Goal: Task Accomplishment & Management: Manage account settings

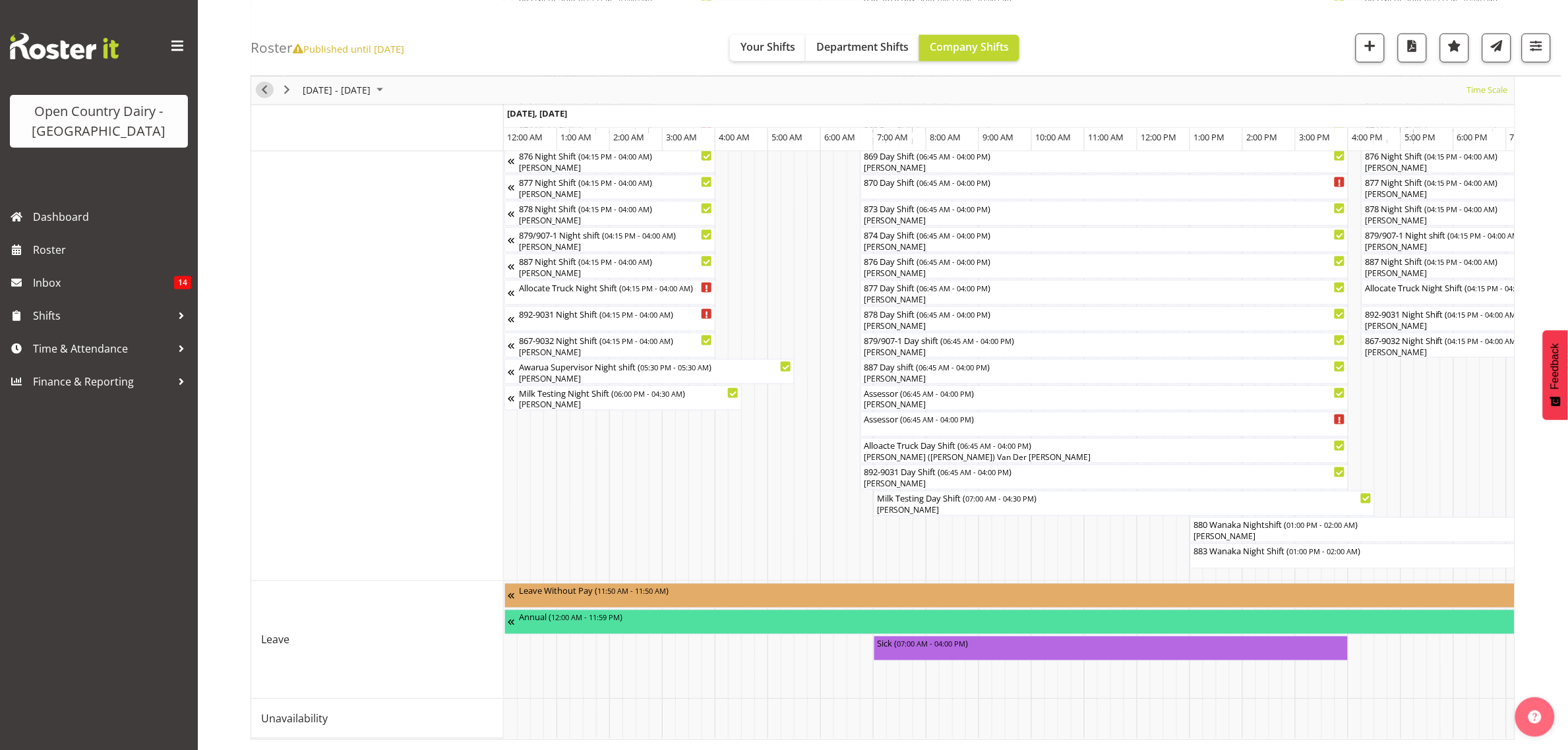
click at [265, 87] on span "Previous" at bounding box center [264, 90] width 16 height 16
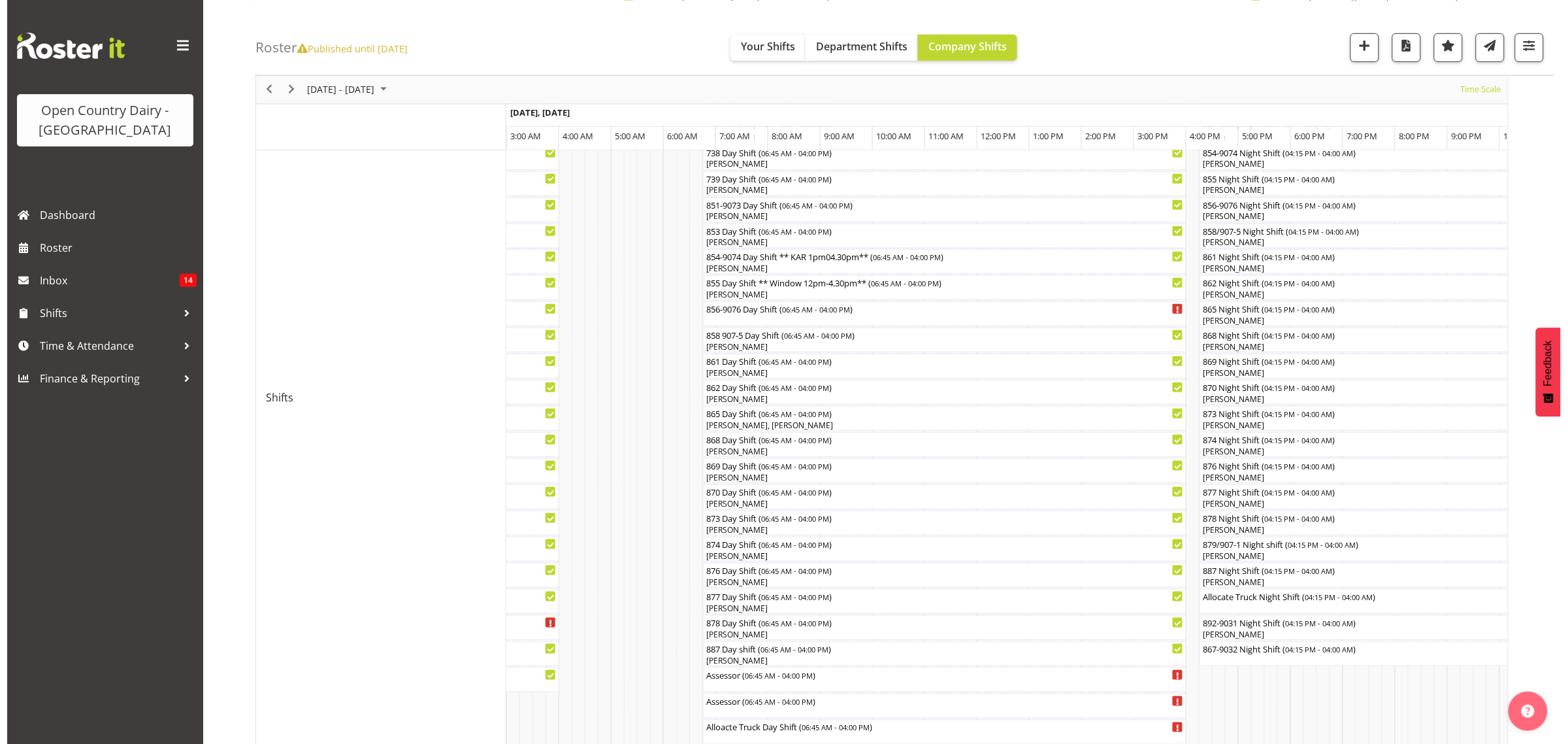
scroll to position [327, 0]
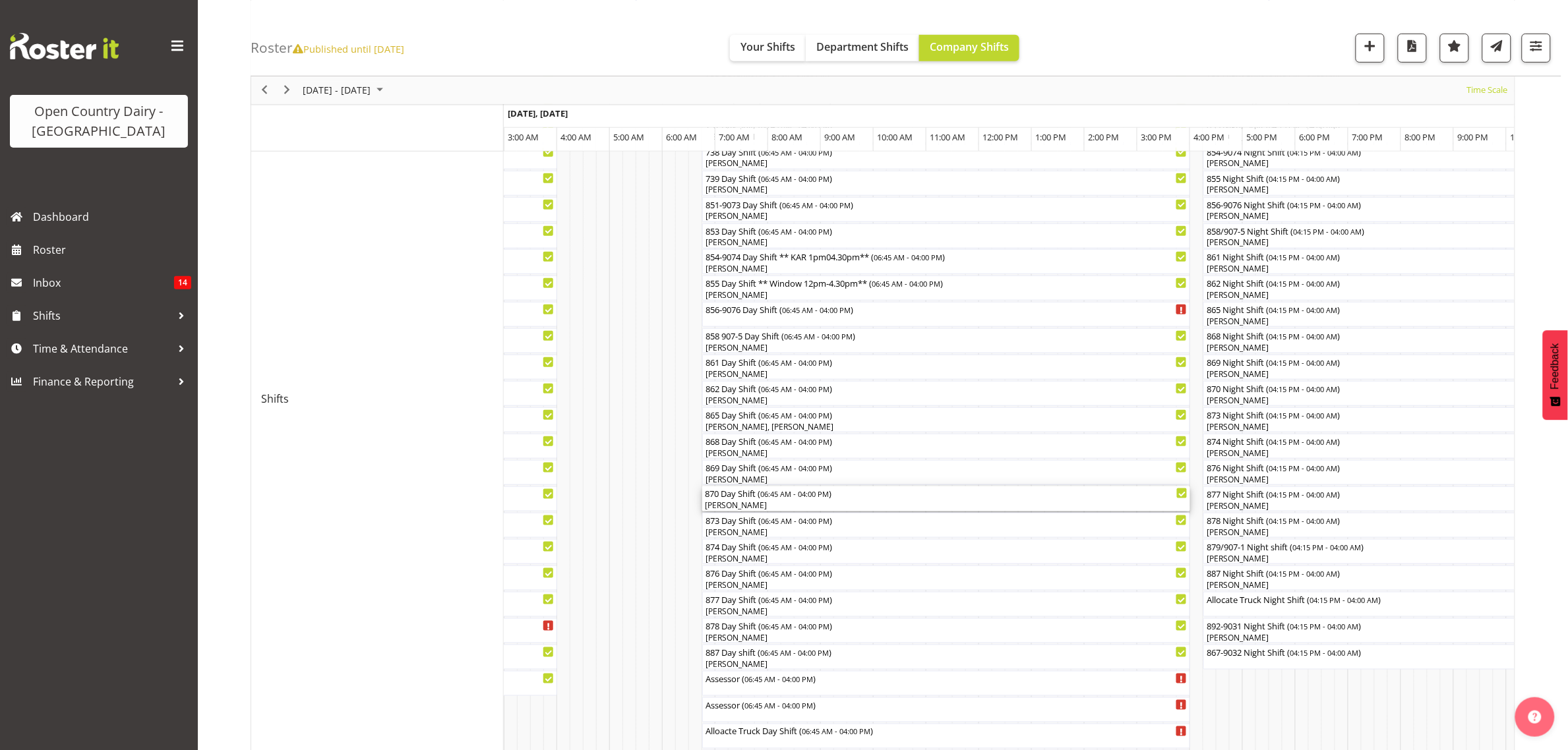
click at [720, 504] on div "[PERSON_NAME]" at bounding box center [946, 505] width 482 height 12
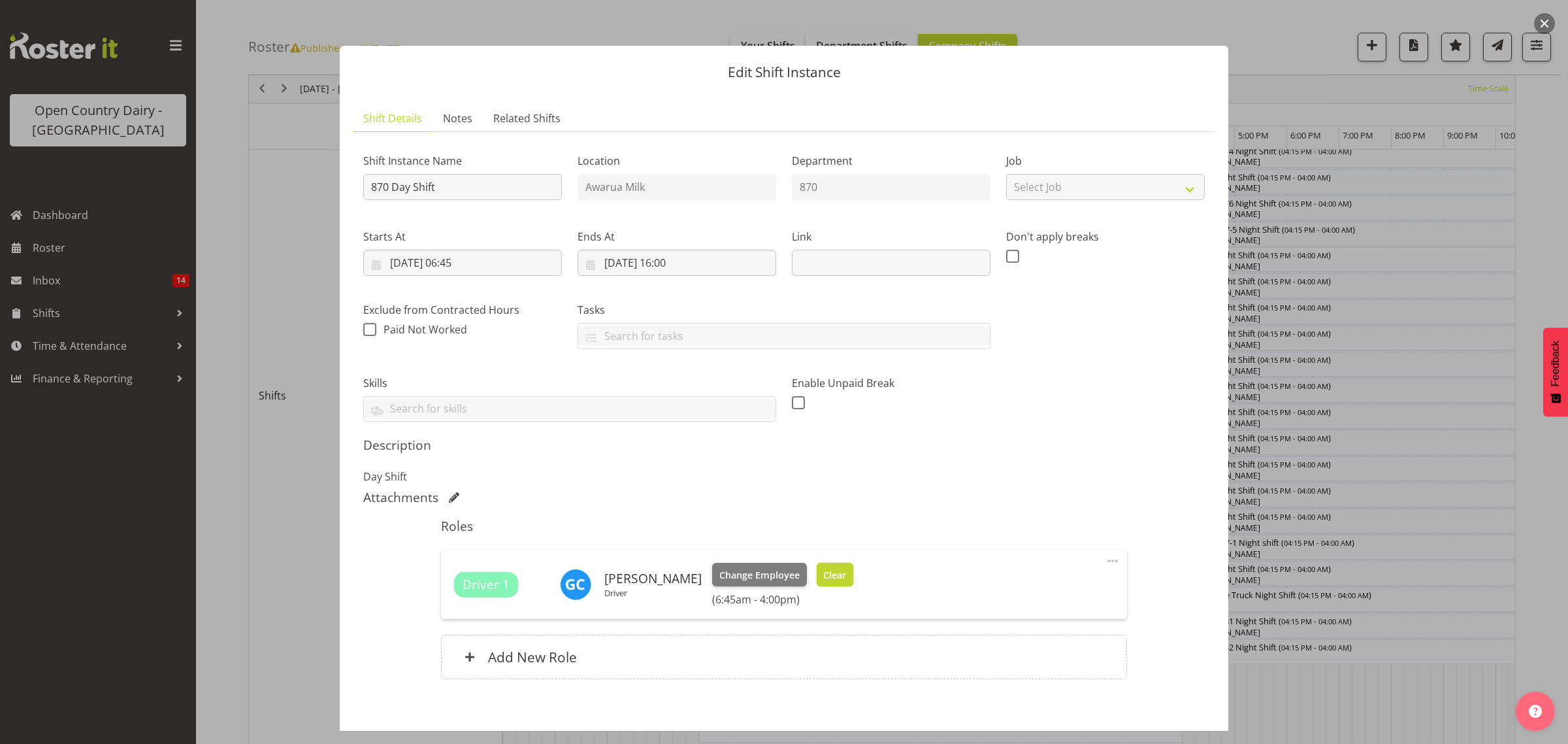
click at [826, 579] on span "Clear" at bounding box center [835, 575] width 23 height 14
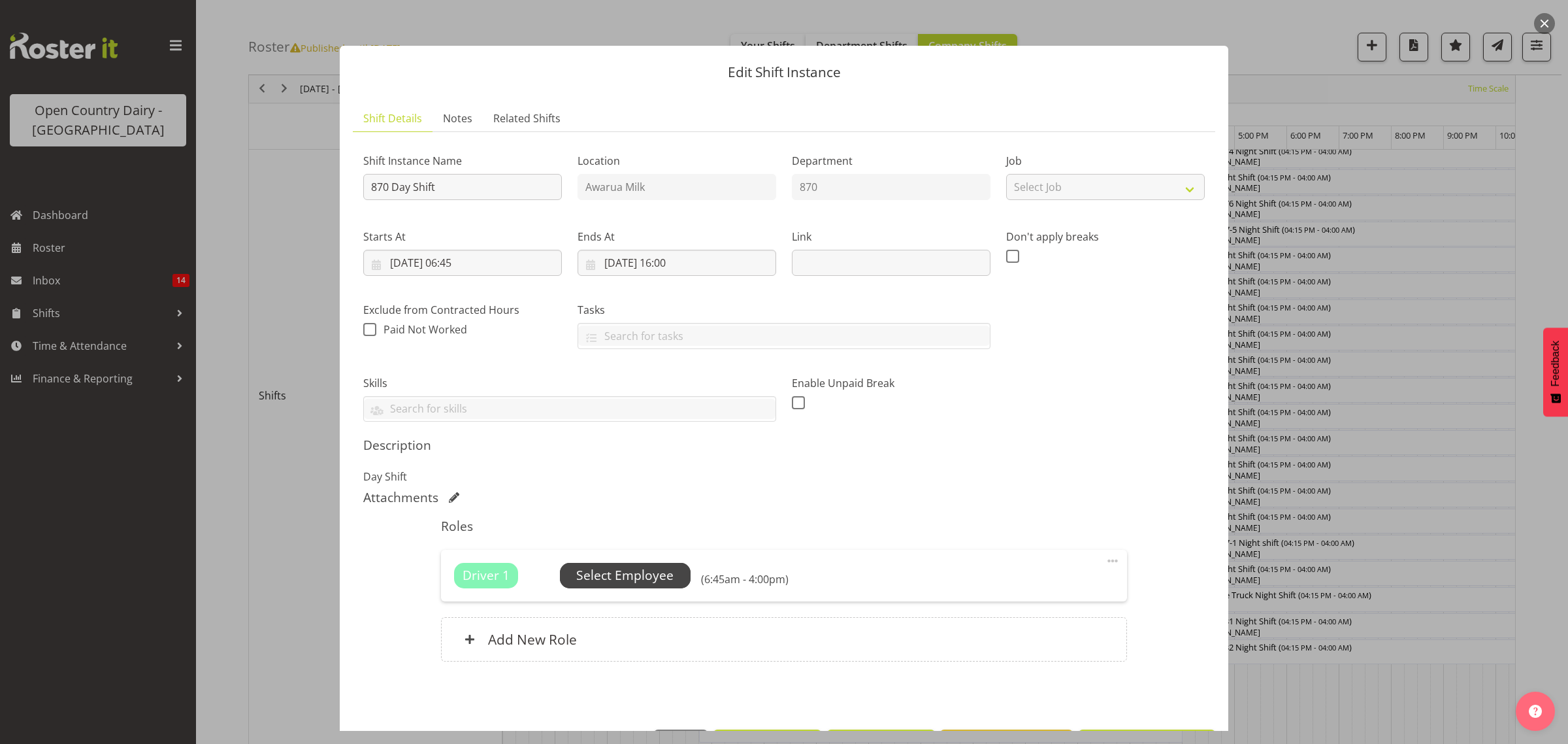
click at [663, 582] on span "Select Employee" at bounding box center [625, 575] width 97 height 19
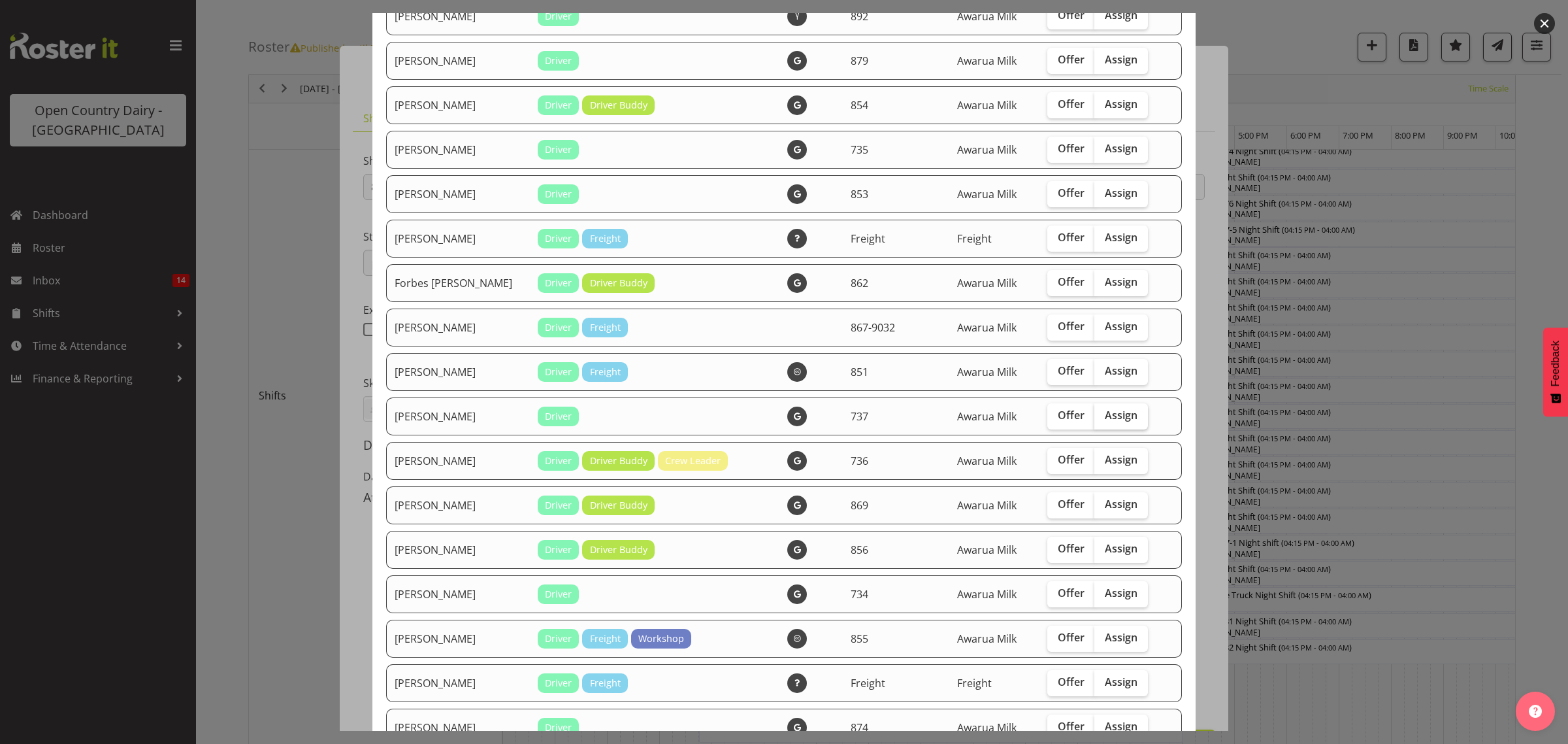
click at [1105, 419] on span "Assign" at bounding box center [1121, 414] width 33 height 13
click at [1095, 419] on input "Assign" at bounding box center [1099, 415] width 9 height 9
checkbox input "true"
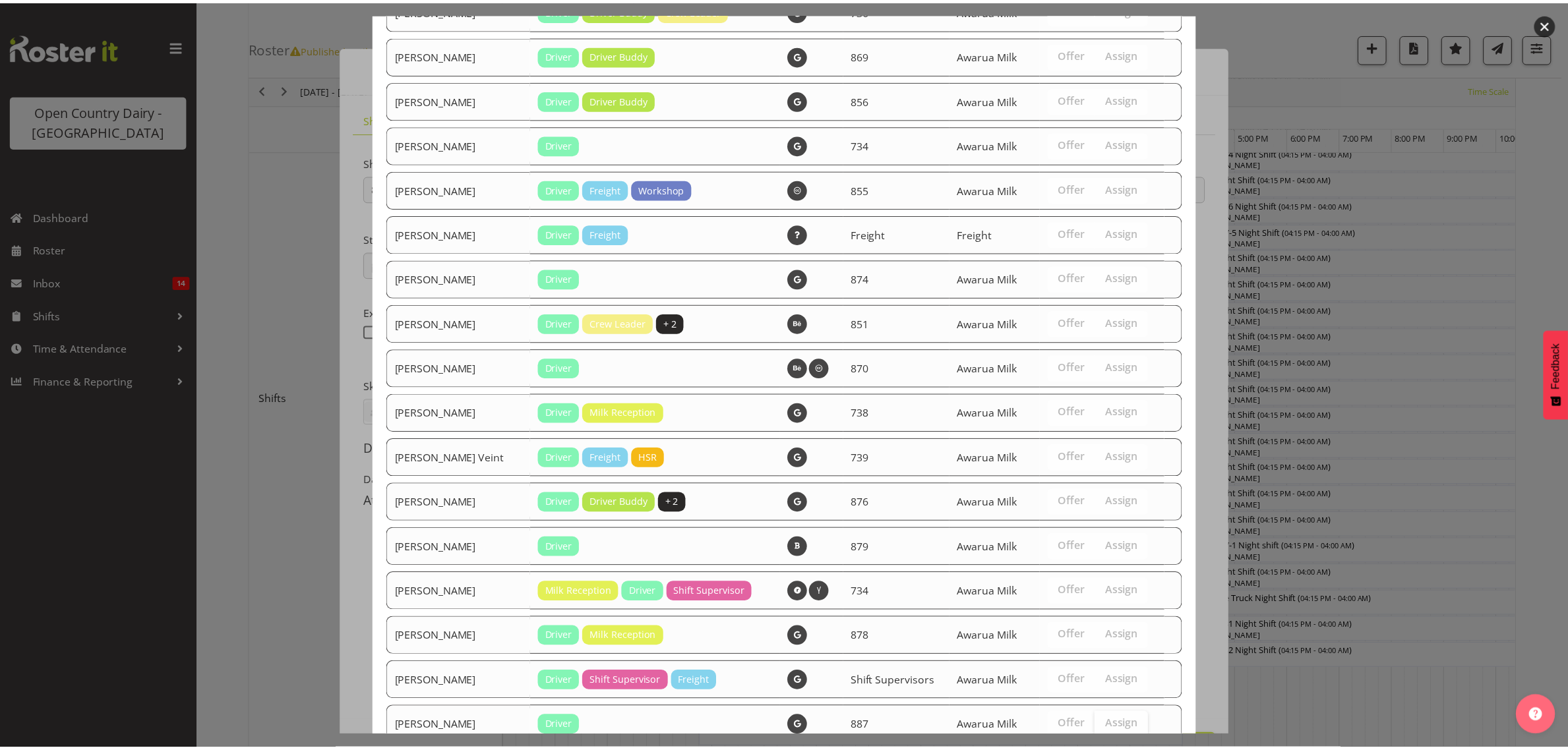
scroll to position [885, 0]
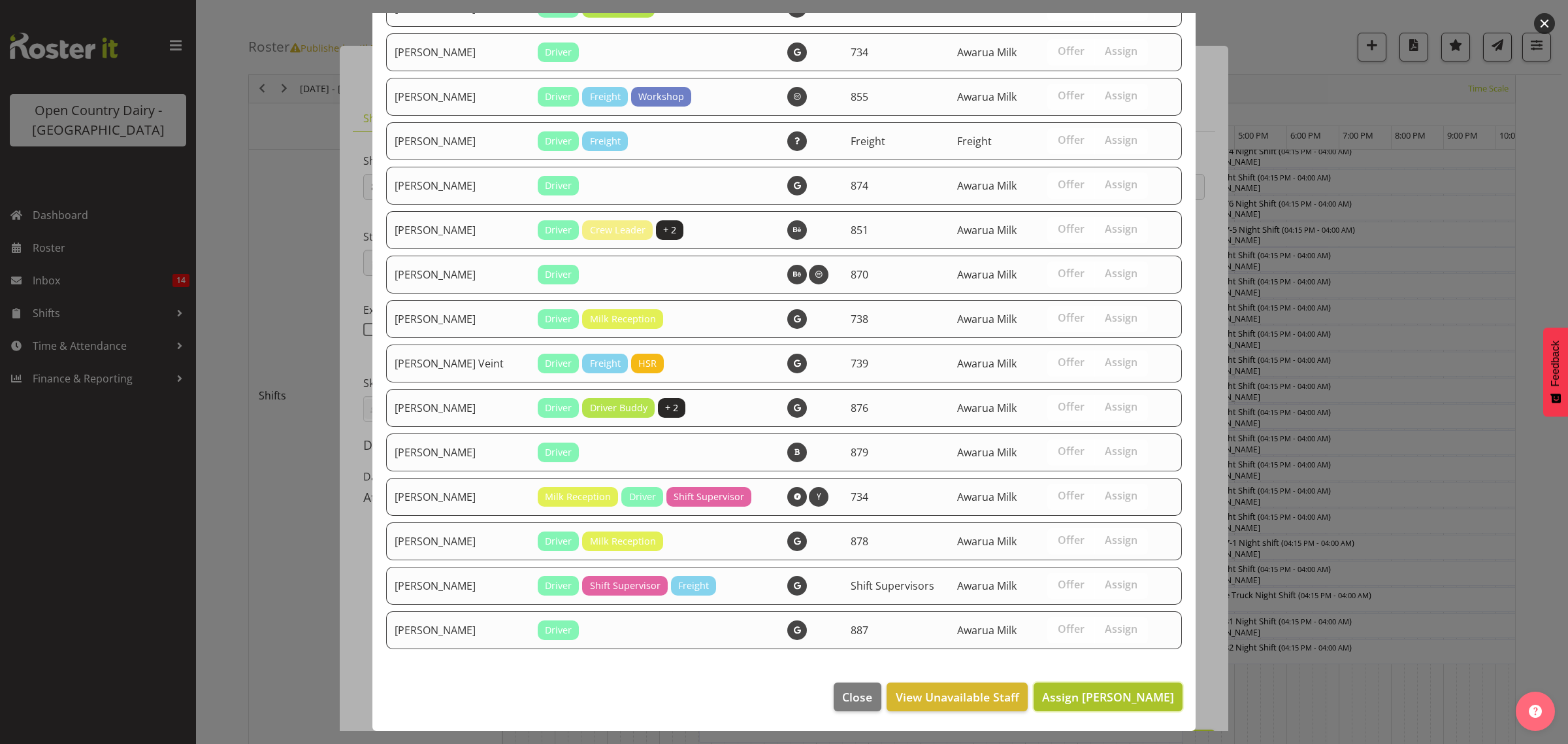
click at [1112, 698] on span "Assign [PERSON_NAME]" at bounding box center [1108, 696] width 132 height 16
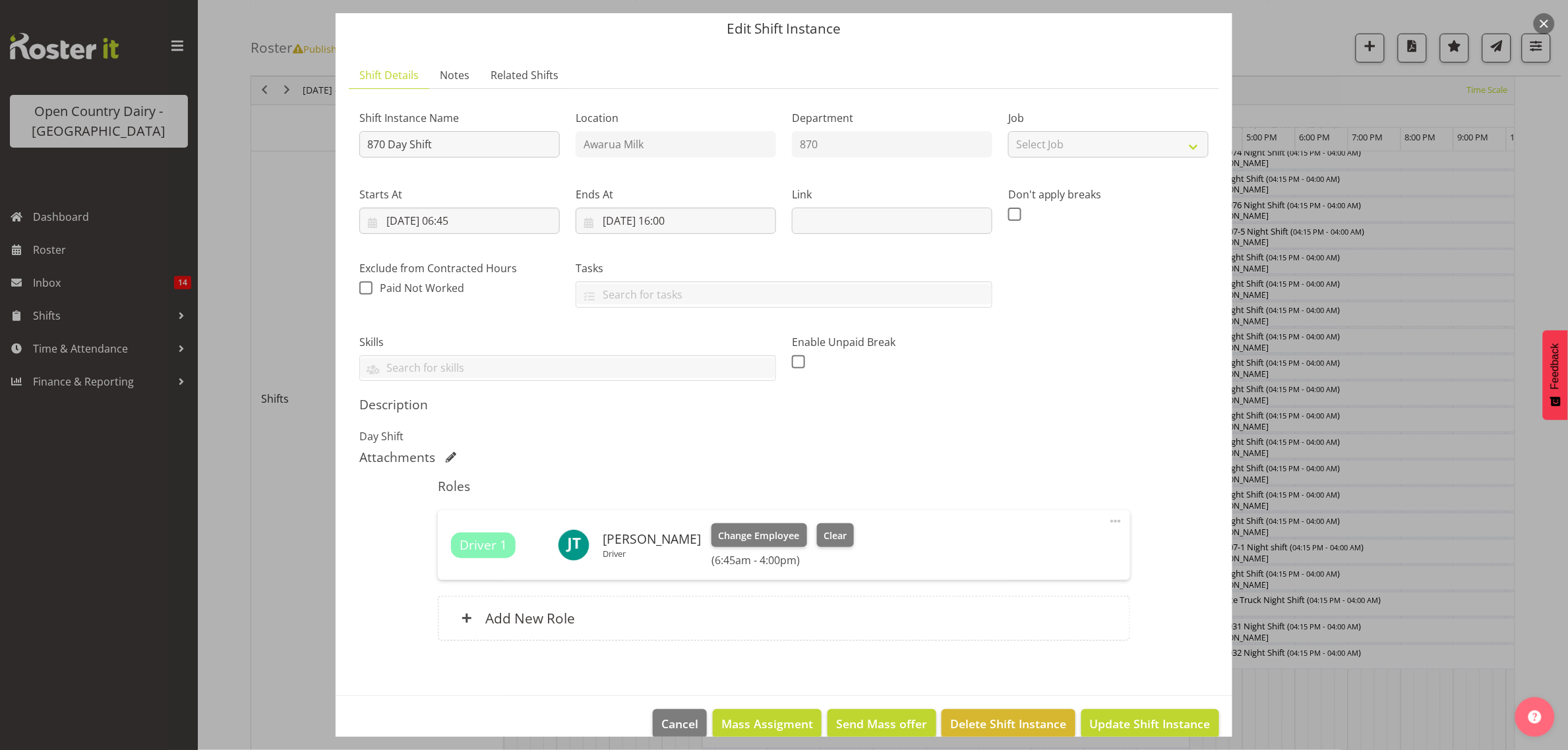
scroll to position [66, 0]
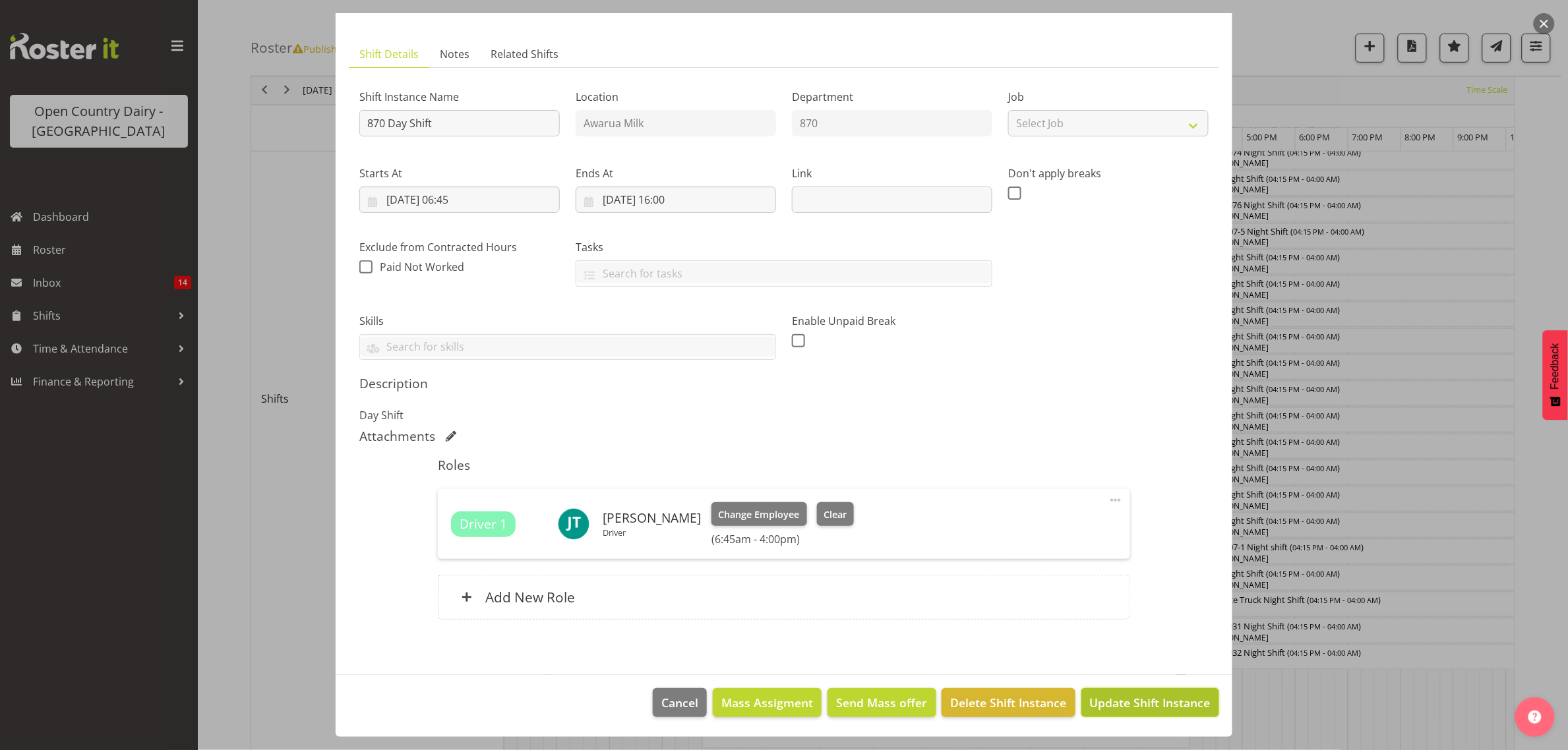
click at [1103, 701] on span "Update Shift Instance" at bounding box center [1150, 702] width 121 height 17
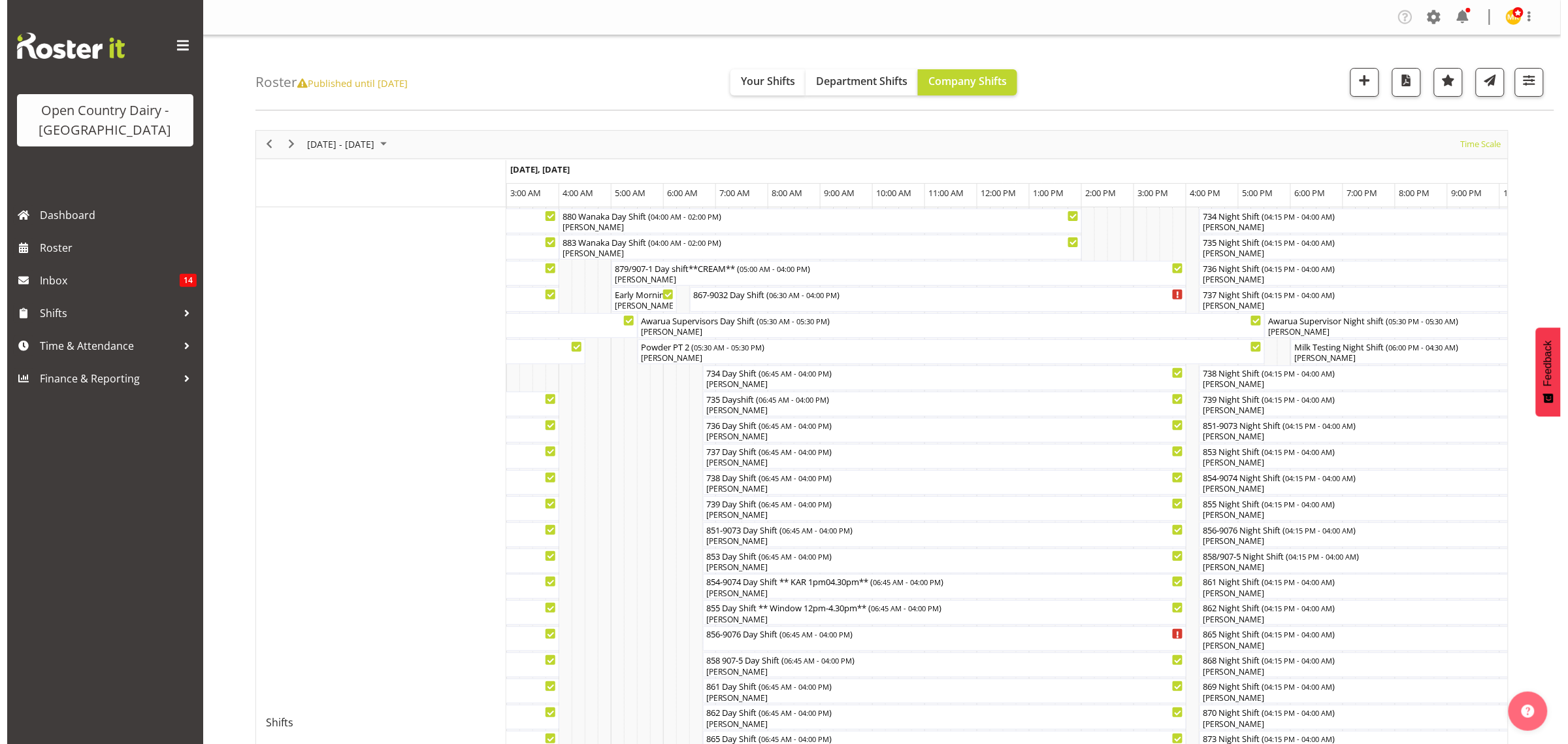
scroll to position [327, 0]
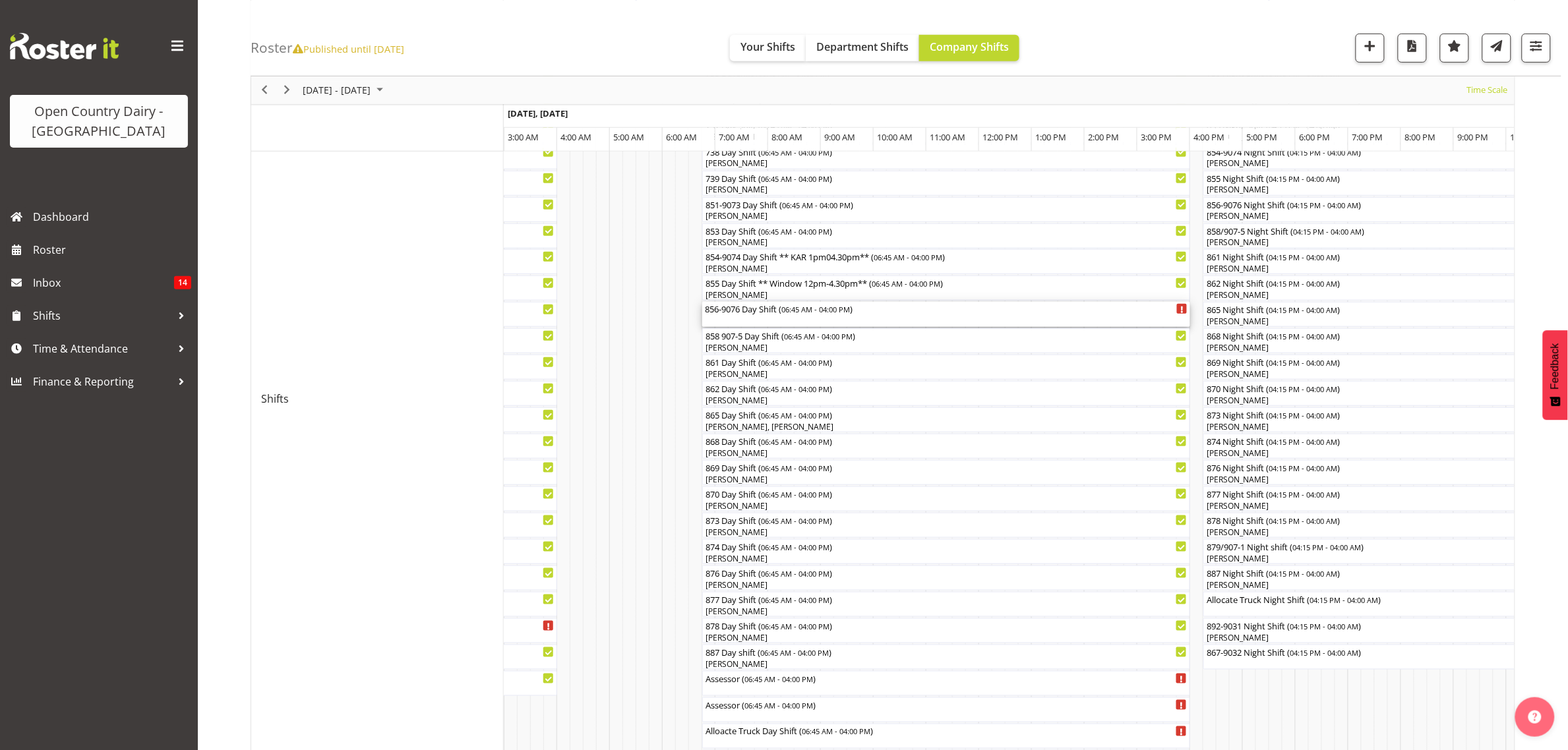
click at [739, 321] on div "856-9076 Day Shift ( 06:45 AM - 04:00 PM )" at bounding box center [946, 314] width 482 height 25
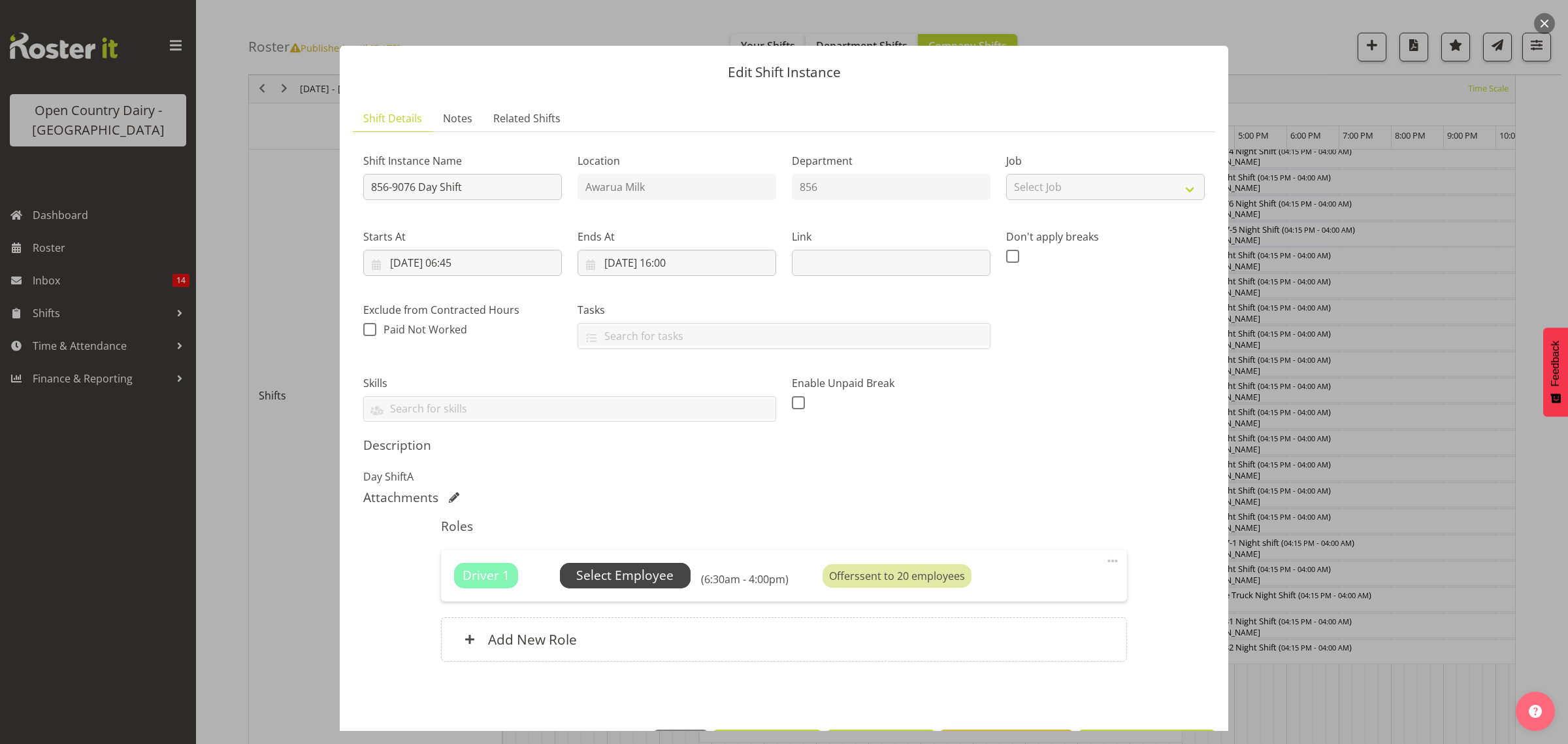
click at [647, 575] on span "Select Employee" at bounding box center [625, 575] width 97 height 19
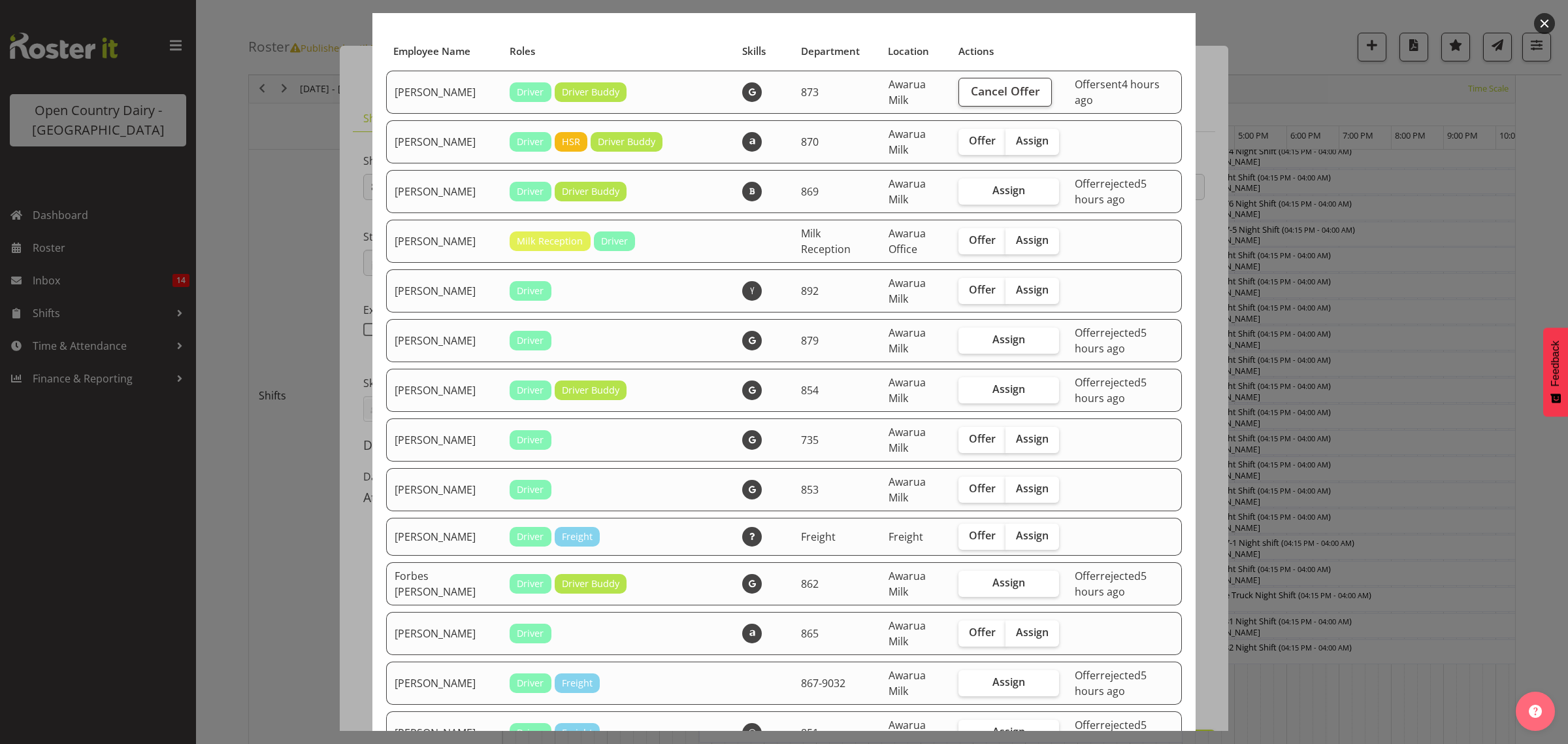
scroll to position [245, 0]
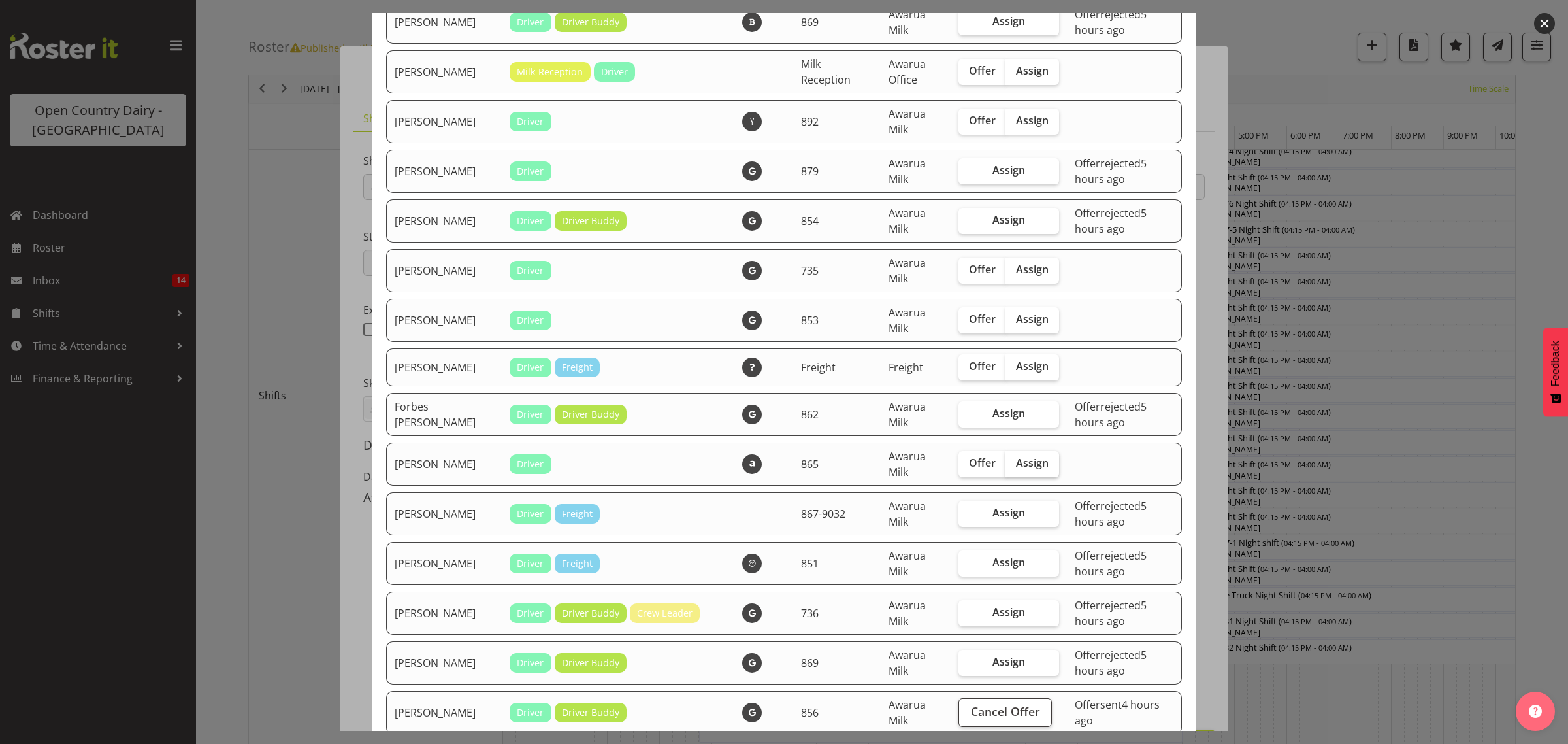
click at [1025, 465] on span "Assign" at bounding box center [1032, 463] width 33 height 13
click at [1014, 465] on input "Assign" at bounding box center [1010, 463] width 9 height 9
checkbox input "true"
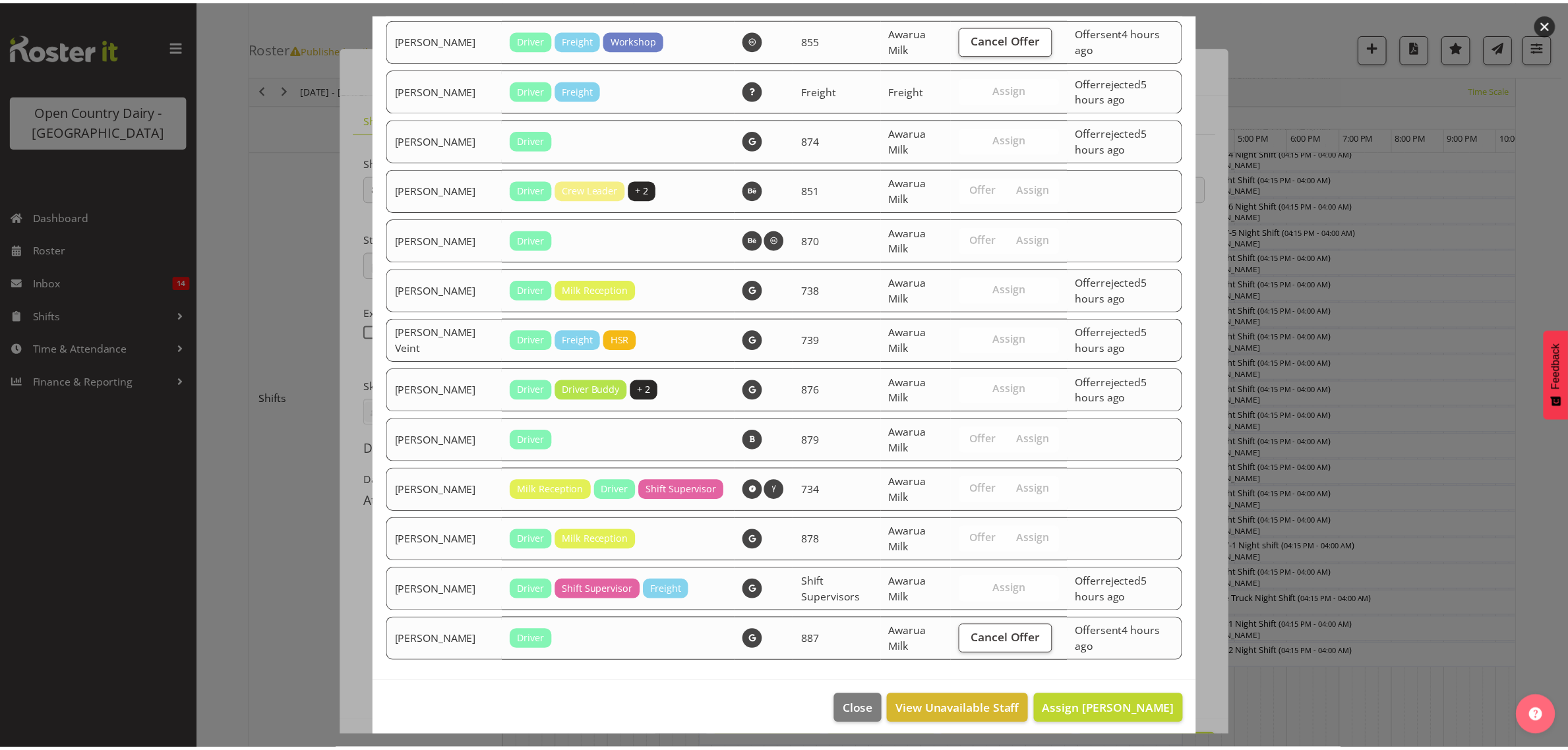
scroll to position [1042, 0]
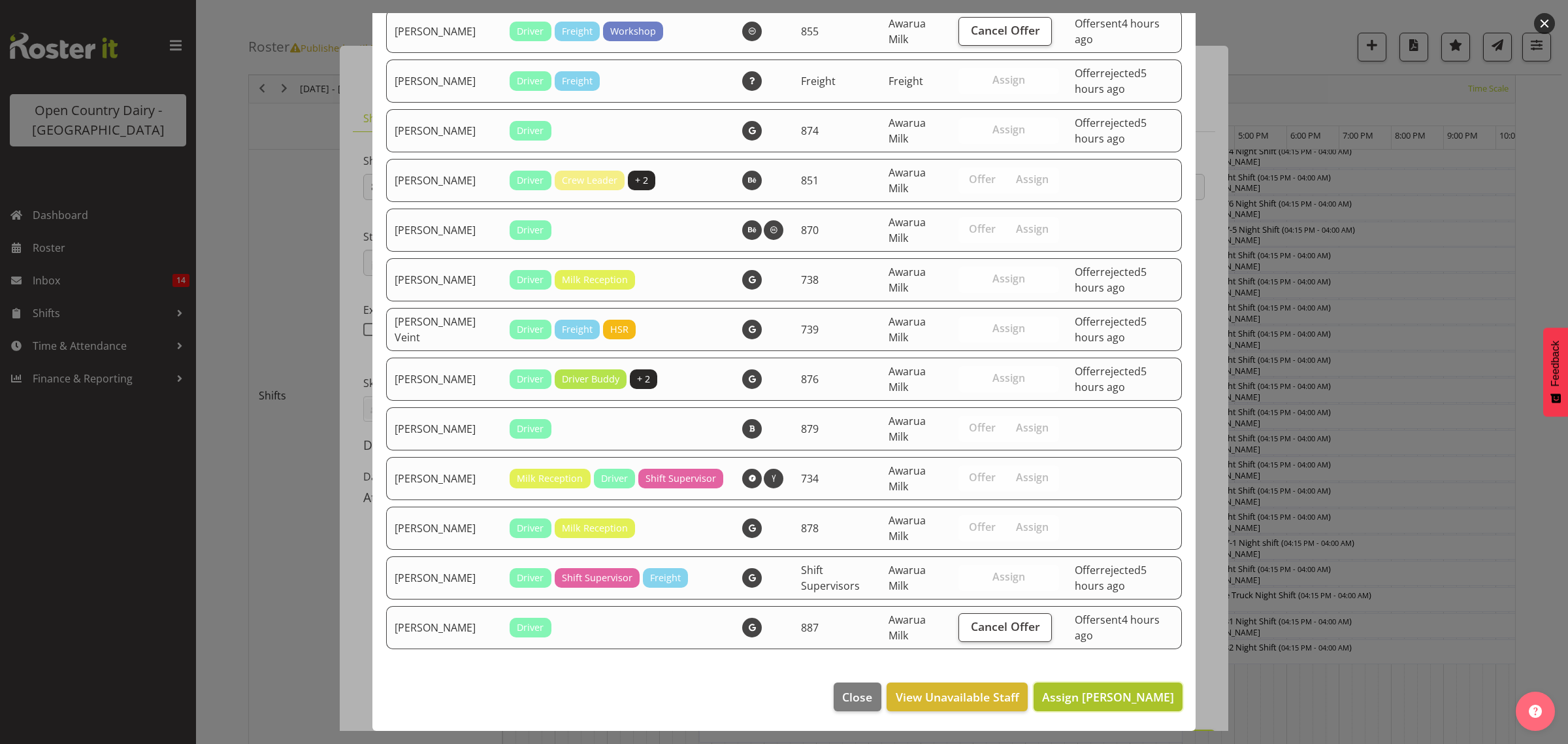
click at [1072, 690] on span "Assign [PERSON_NAME]" at bounding box center [1108, 696] width 132 height 16
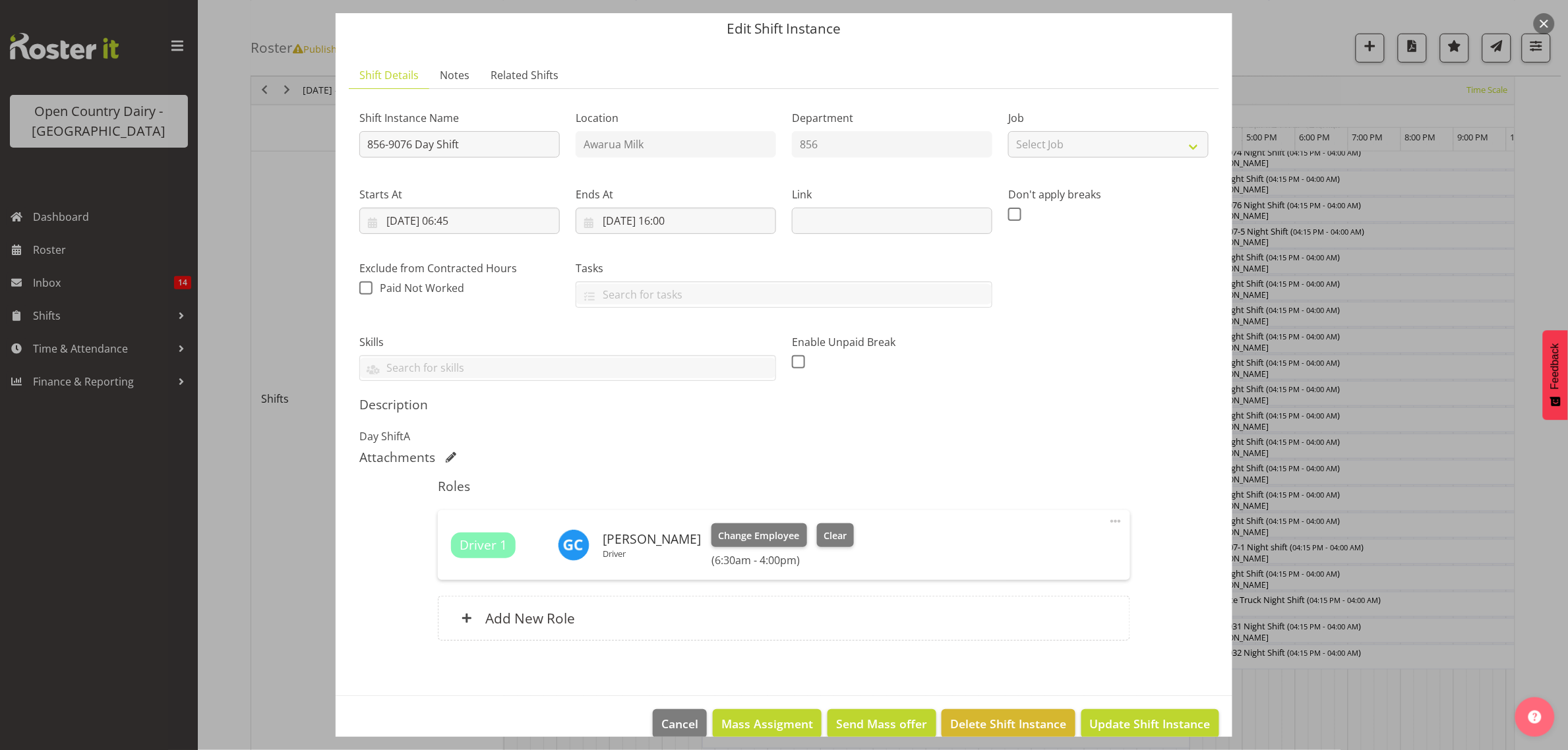
scroll to position [66, 0]
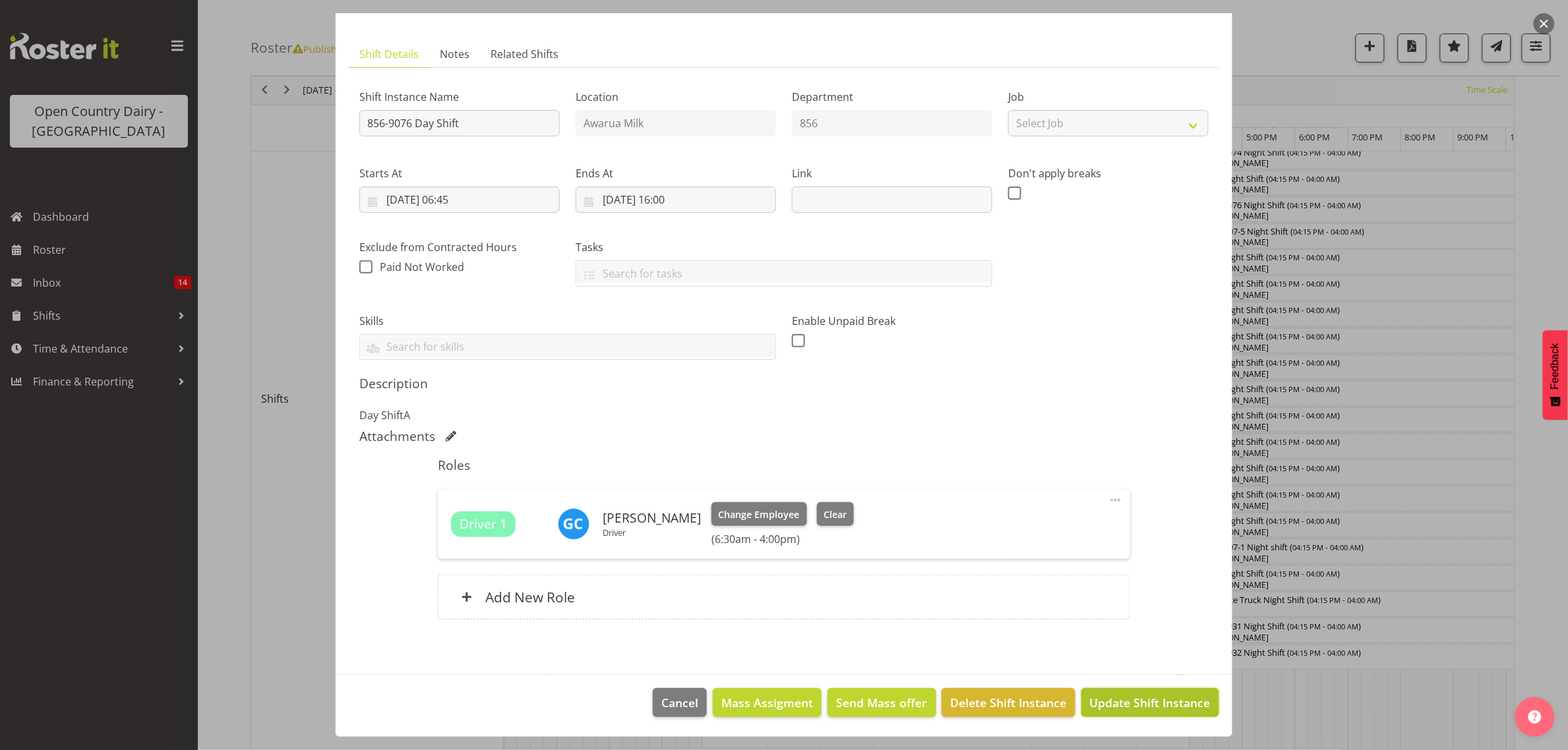
click at [1128, 695] on span "Update Shift Instance" at bounding box center [1150, 702] width 121 height 17
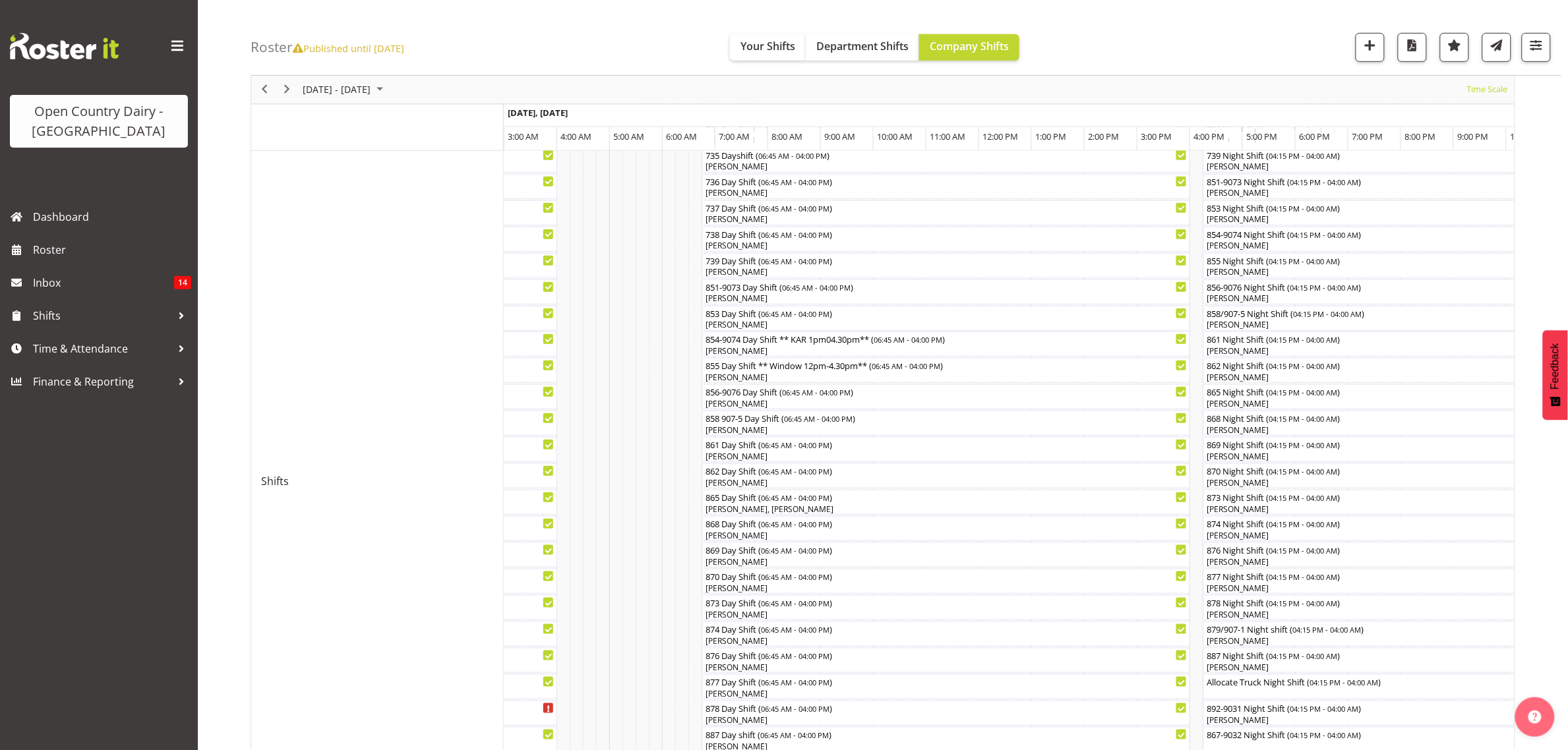
scroll to position [495, 0]
